Goal: Transaction & Acquisition: Purchase product/service

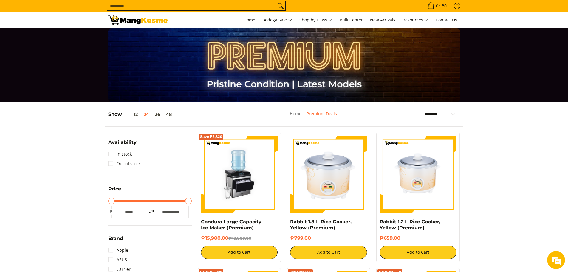
click at [232, 10] on input "Search..." at bounding box center [191, 5] width 169 height 9
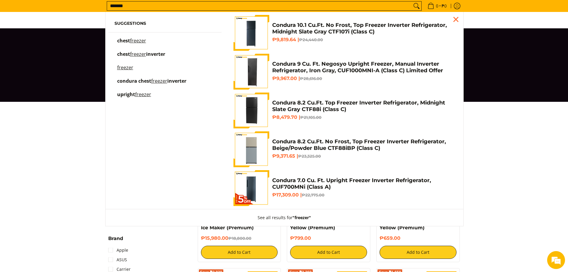
type input "*******"
click at [128, 55] on span "chest" at bounding box center [123, 54] width 13 height 7
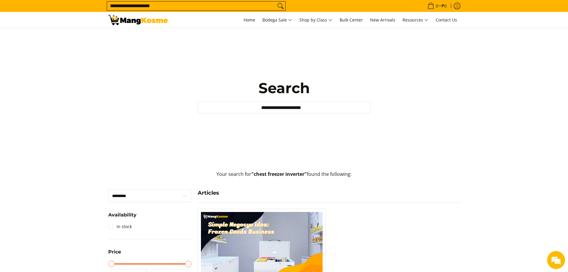
scroll to position [238, 0]
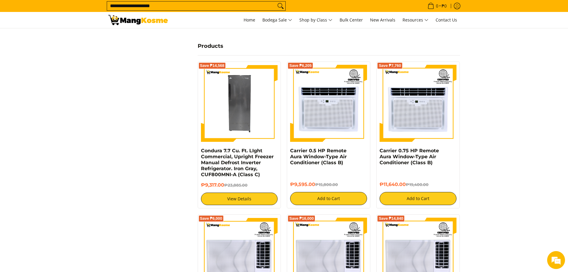
scroll to position [321, 0]
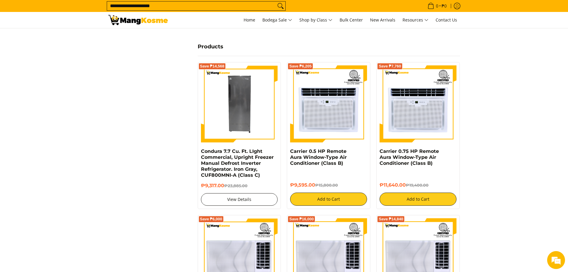
click at [247, 197] on link "View Details" at bounding box center [239, 199] width 77 height 13
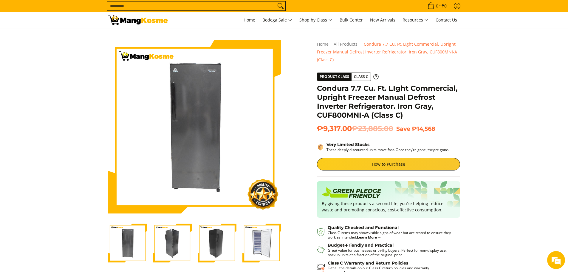
click at [256, 247] on img "Condura 7.7 Cu. Ft. LIght Commercial, Upright Freezer Manual Defrost Inverter R…" at bounding box center [261, 242] width 39 height 39
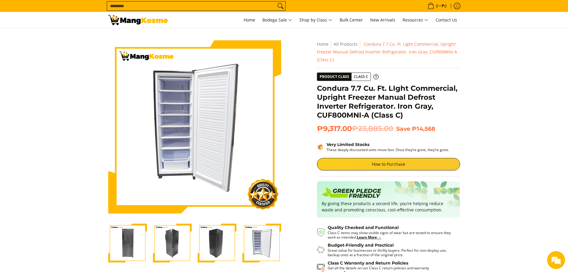
click at [495, 152] on section "Skip to Main Content Enable zoom Disable zoom Enable zoom Disable zoom Enable z…" at bounding box center [284, 179] width 568 height 303
